Goal: Information Seeking & Learning: Learn about a topic

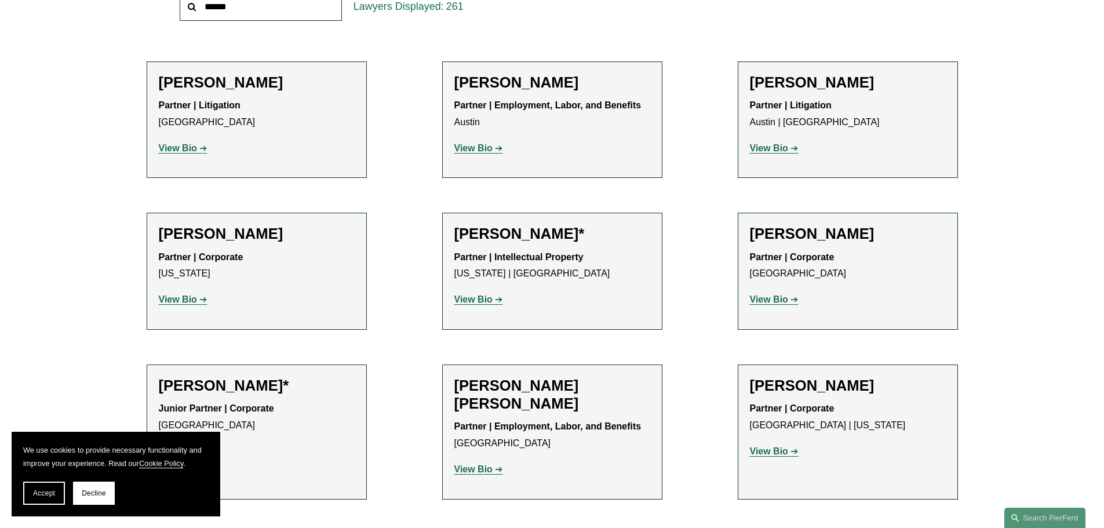
scroll to position [869, 0]
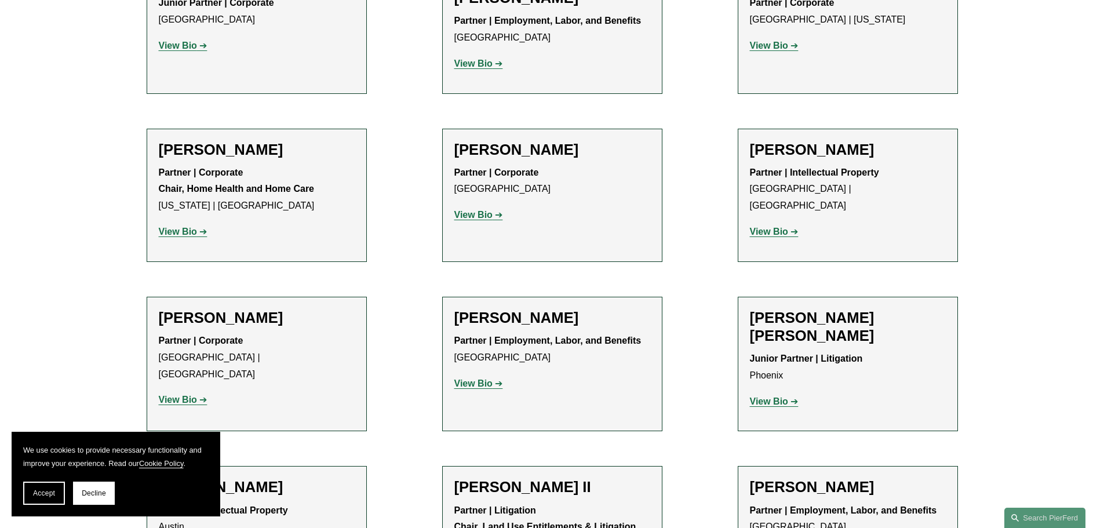
click at [774, 227] on strong "View Bio" at bounding box center [769, 232] width 38 height 10
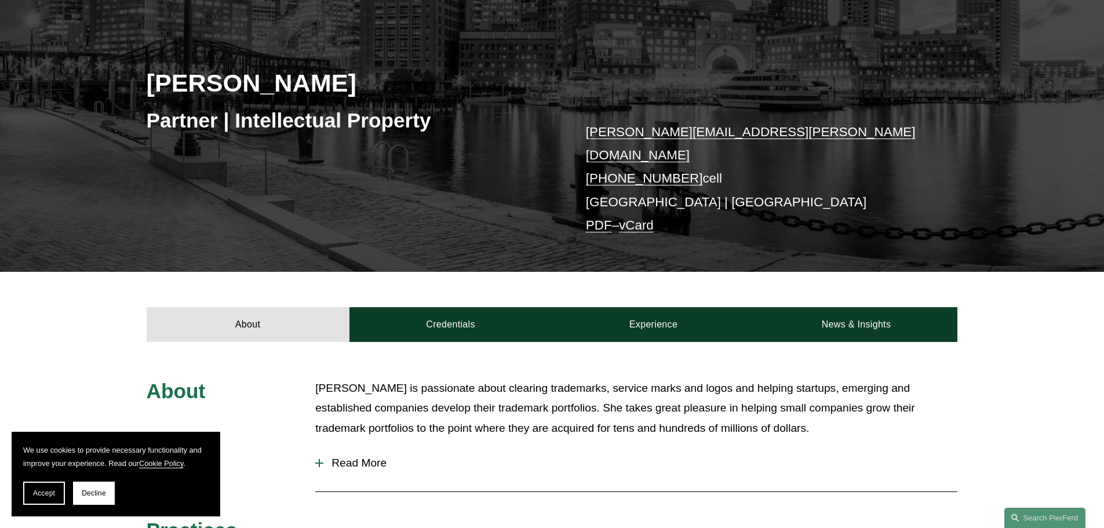
scroll to position [290, 0]
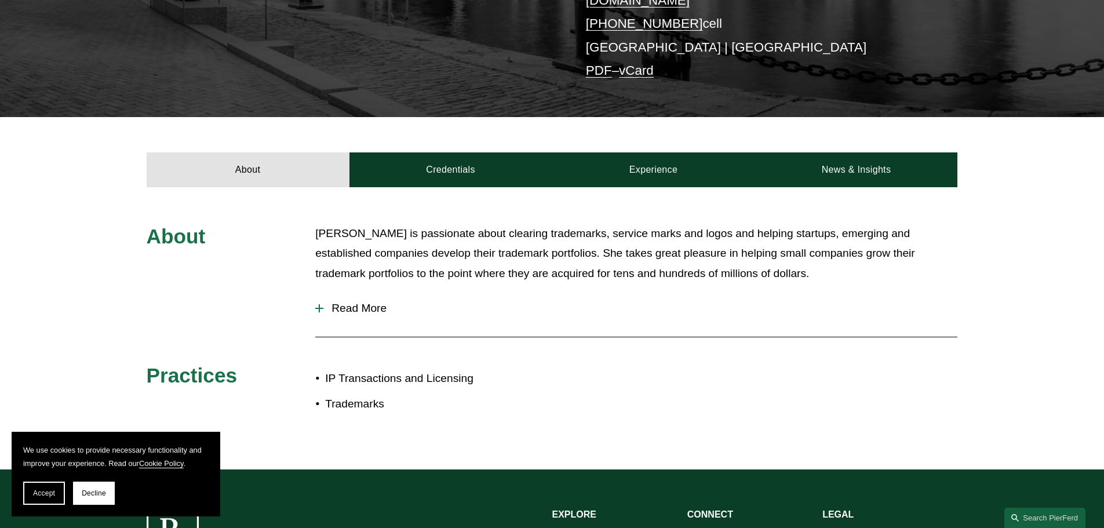
click at [372, 302] on span "Read More" at bounding box center [640, 308] width 634 height 13
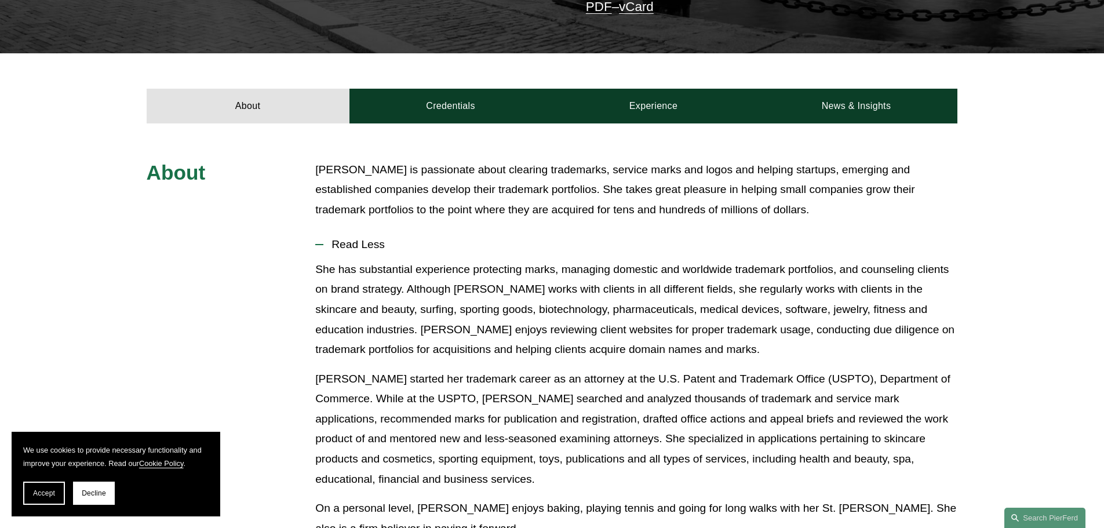
scroll to position [406, 0]
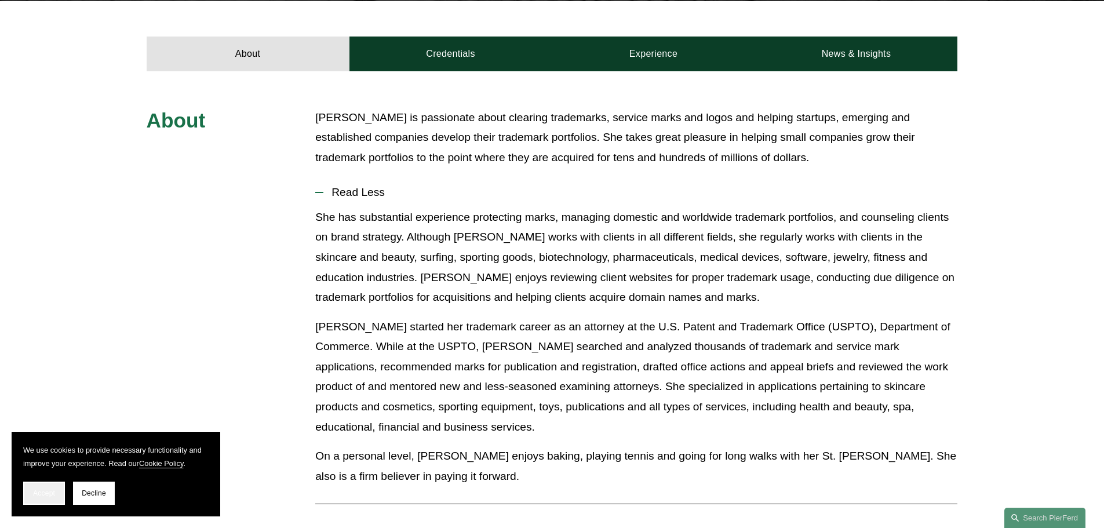
click at [43, 494] on span "Accept" at bounding box center [44, 493] width 22 height 8
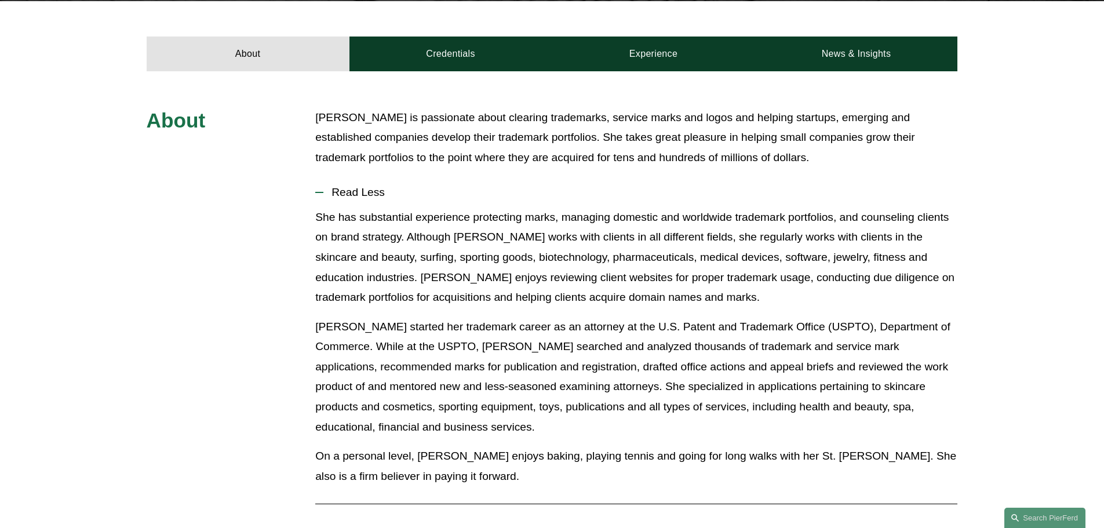
scroll to position [116, 0]
